Goal: Task Accomplishment & Management: Manage account settings

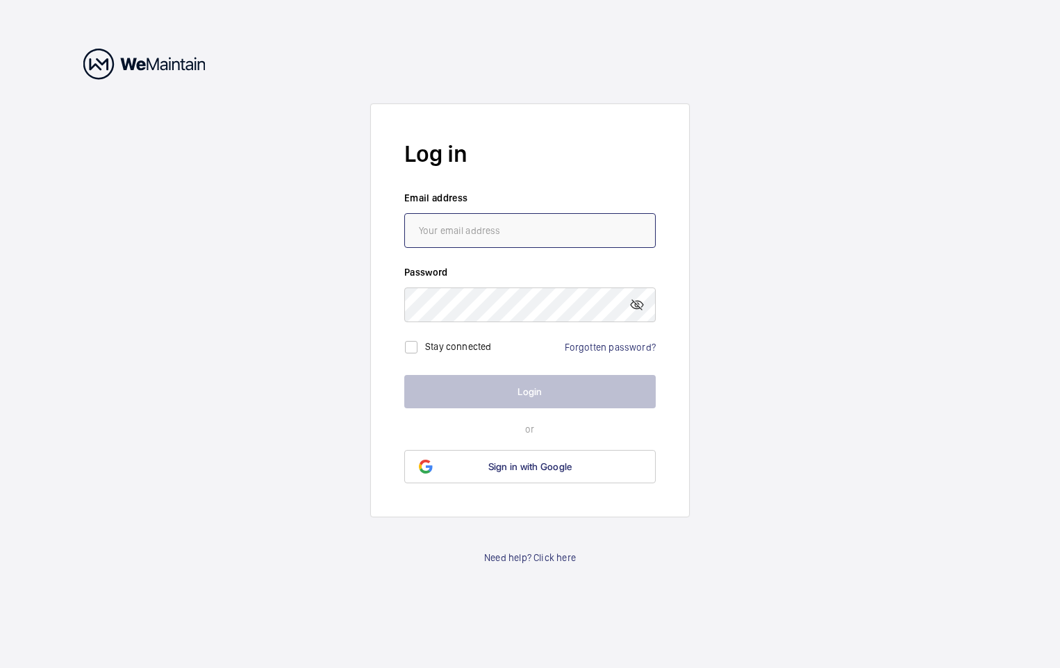
click at [522, 231] on input "email" at bounding box center [529, 230] width 251 height 35
type input "[EMAIL_ADDRESS][DOMAIN_NAME]"
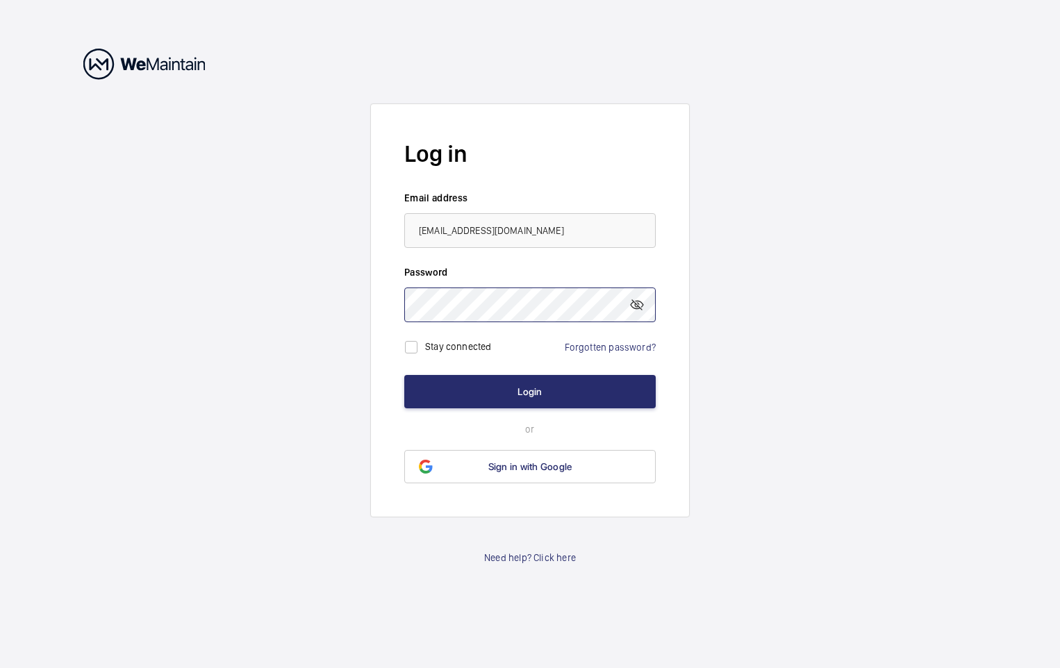
click at [404, 375] on button "Login" at bounding box center [529, 391] width 251 height 33
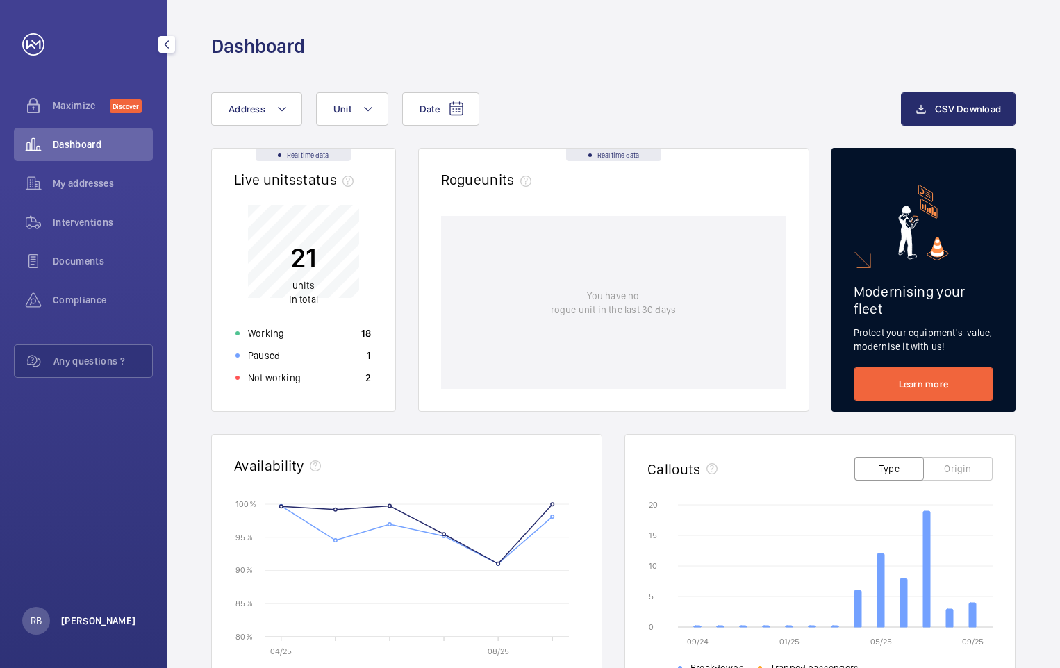
click at [87, 621] on p "[PERSON_NAME]" at bounding box center [98, 621] width 75 height 14
click at [66, 565] on link "Settings" at bounding box center [53, 564] width 35 height 11
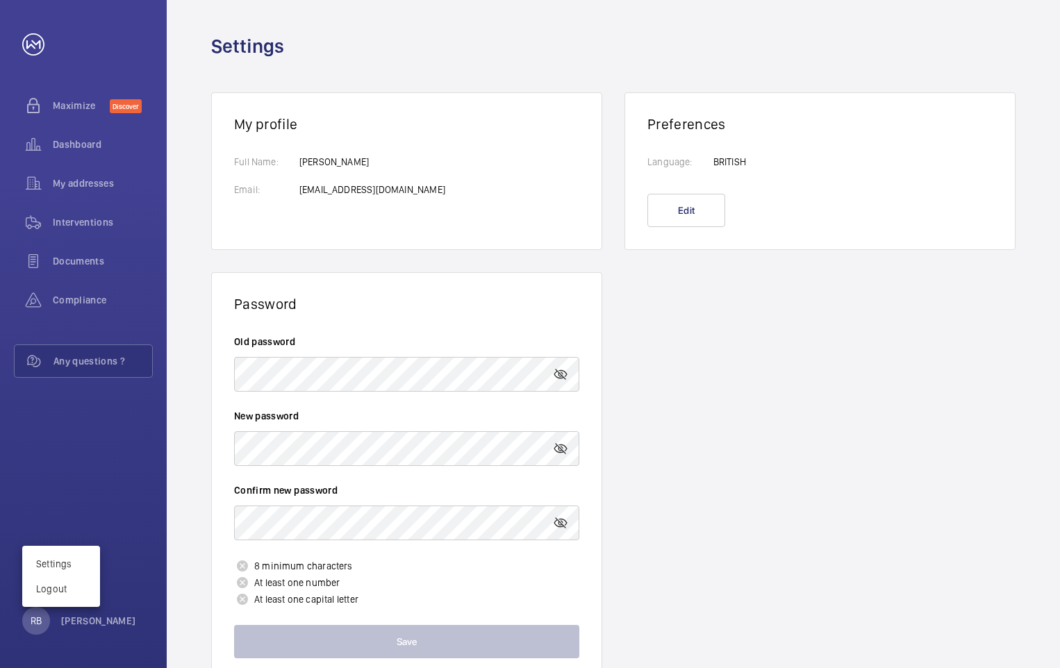
click at [341, 372] on div at bounding box center [530, 334] width 1060 height 668
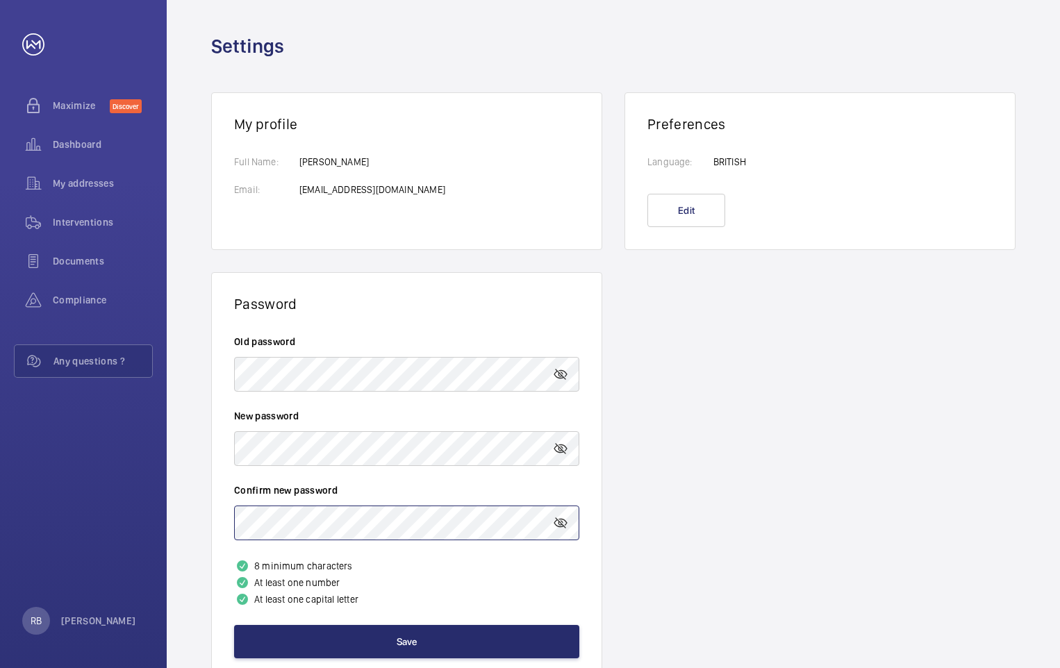
scroll to position [47, 0]
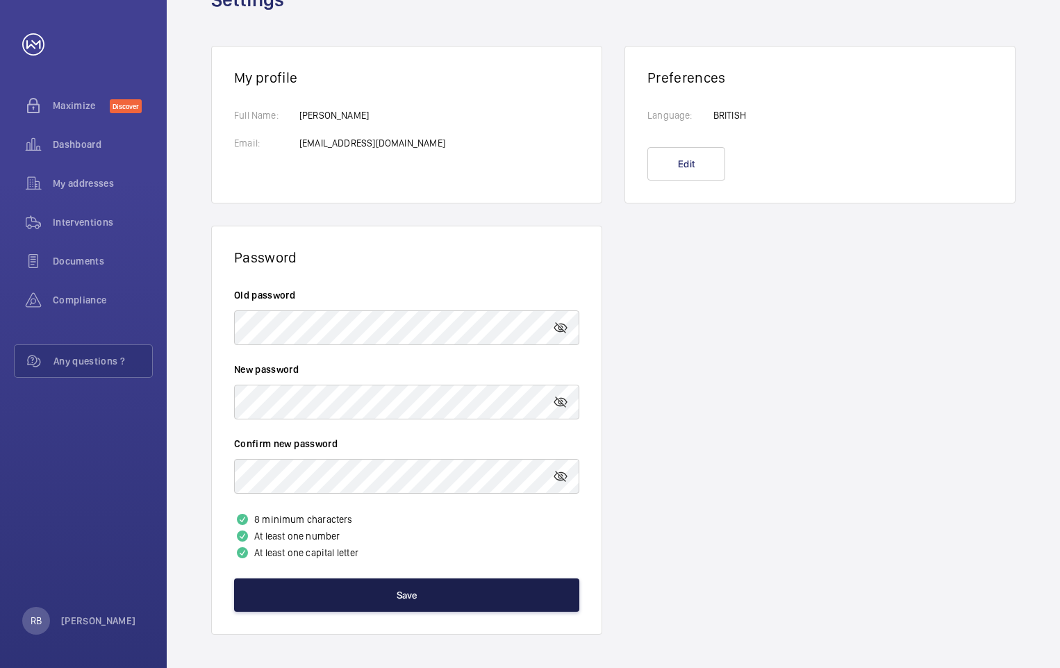
click at [398, 597] on button "Save" at bounding box center [406, 595] width 345 height 33
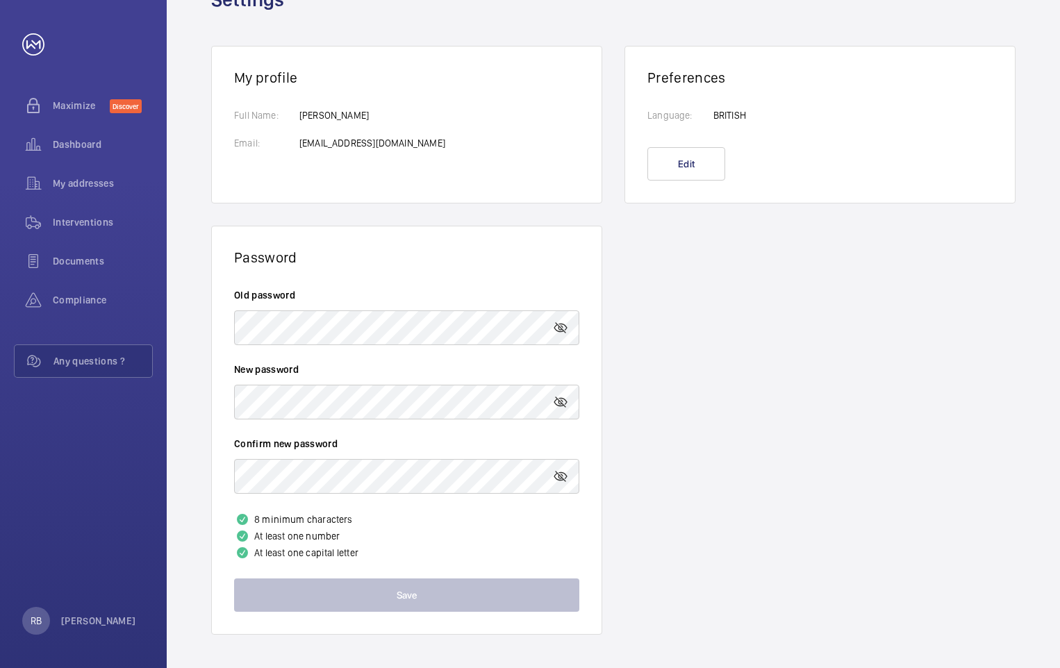
scroll to position [38, 0]
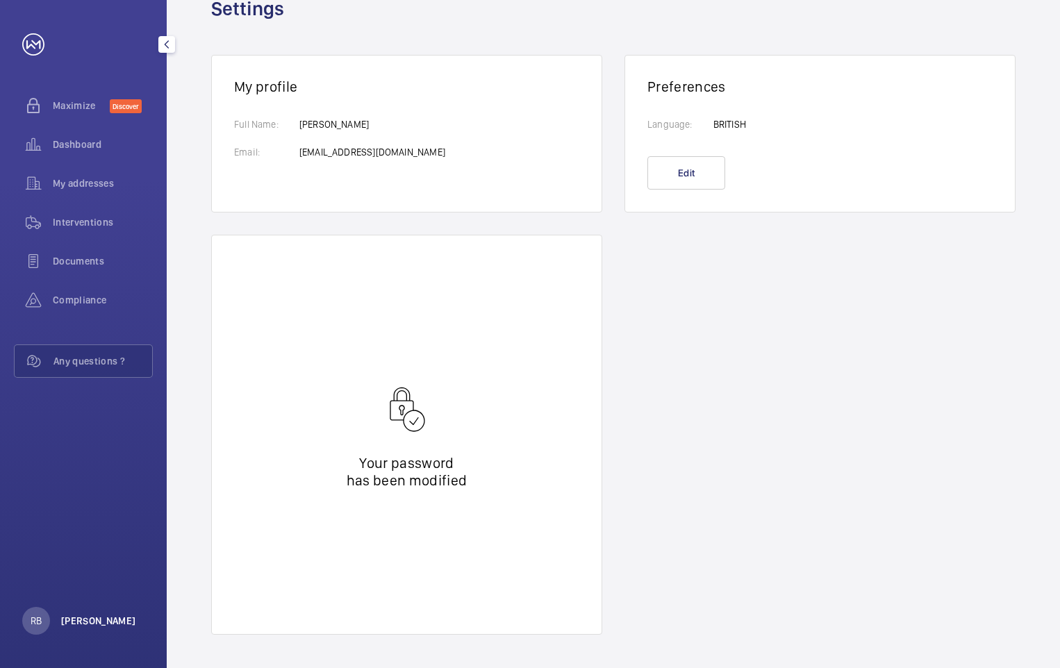
click at [78, 625] on p "[PERSON_NAME]" at bounding box center [98, 621] width 75 height 14
click at [58, 592] on p "Logout" at bounding box center [61, 589] width 50 height 14
